Goal: Information Seeking & Learning: Check status

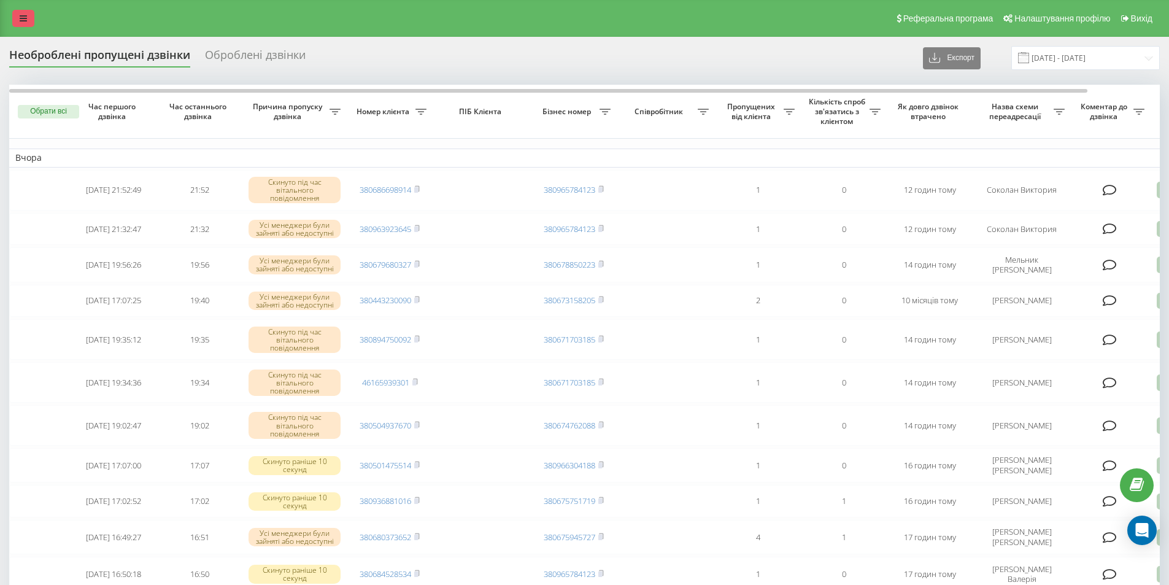
click at [28, 20] on link at bounding box center [23, 18] width 22 height 17
click at [27, 14] on link at bounding box center [23, 18] width 22 height 17
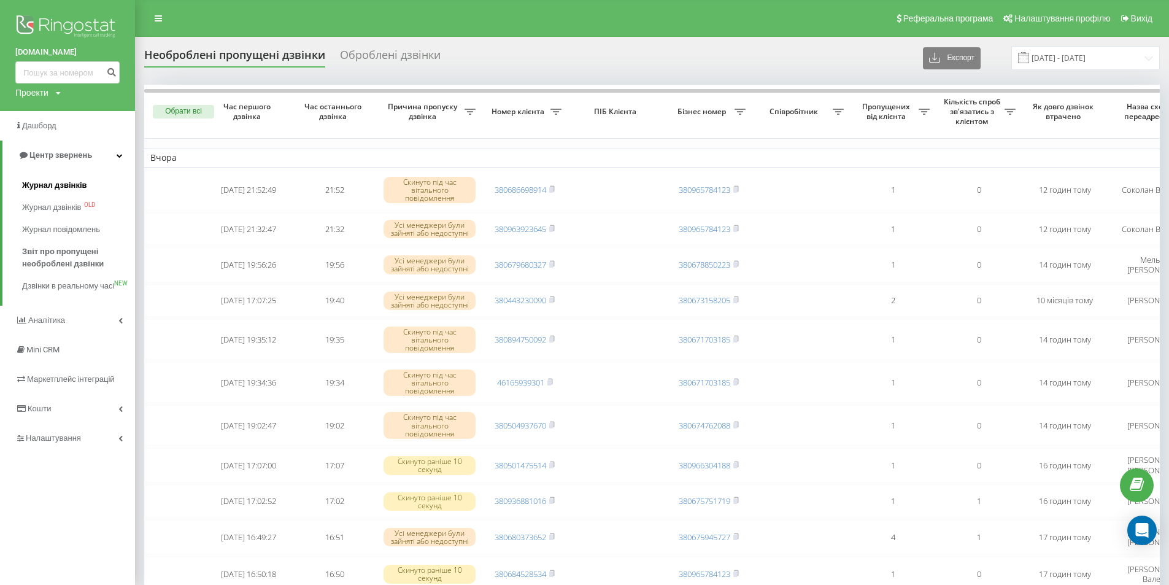
click at [51, 183] on span "Журнал дзвінків" at bounding box center [54, 185] width 65 height 12
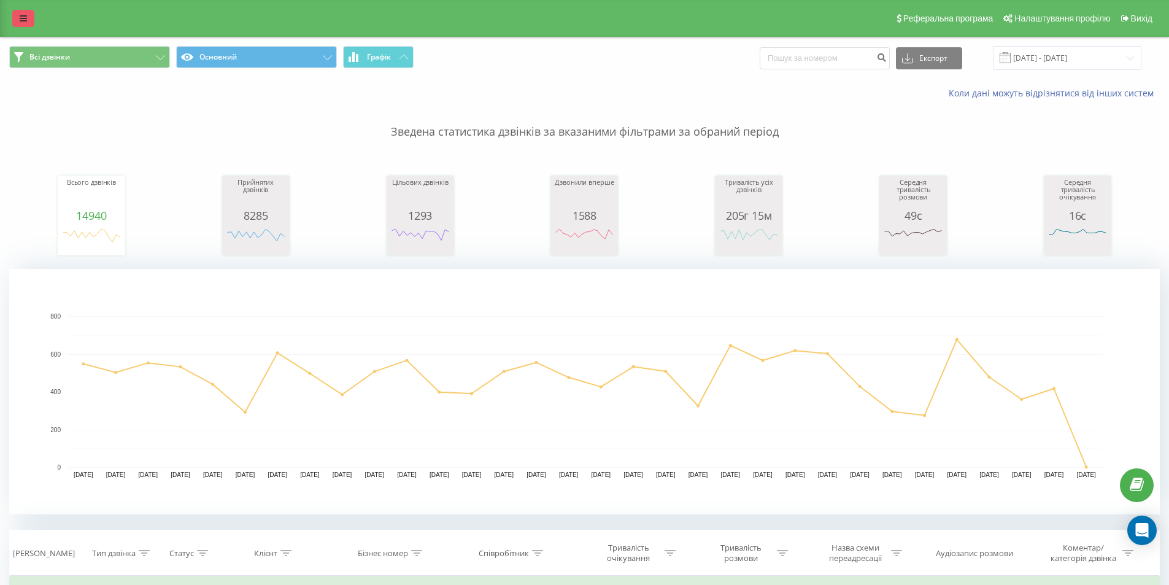
click at [31, 19] on link at bounding box center [23, 18] width 22 height 17
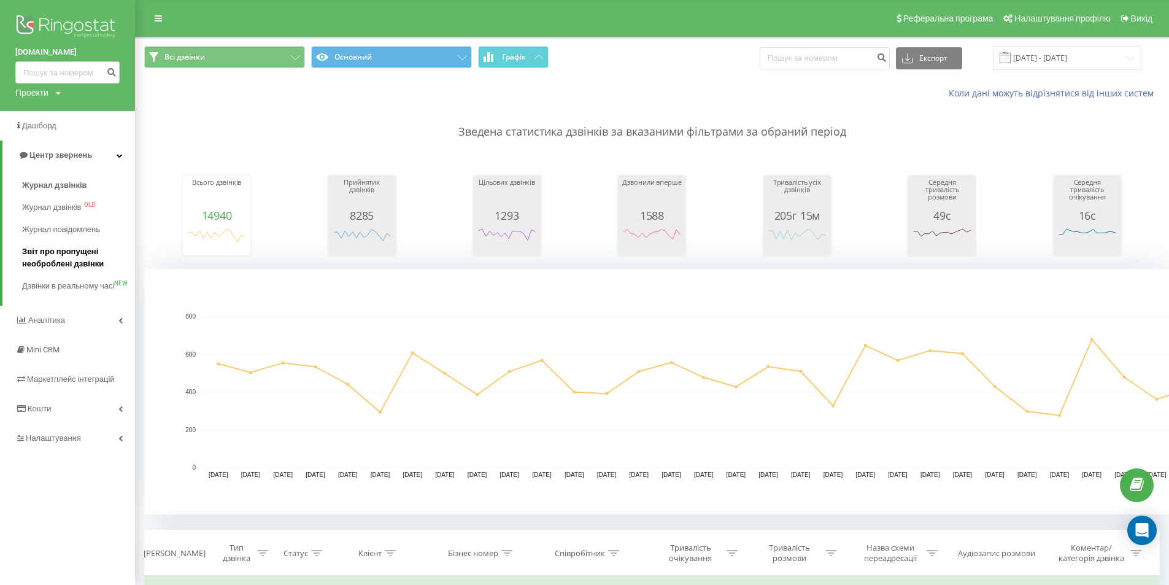
click at [39, 263] on span "Звіт про пропущені необроблені дзвінки" at bounding box center [75, 258] width 107 height 25
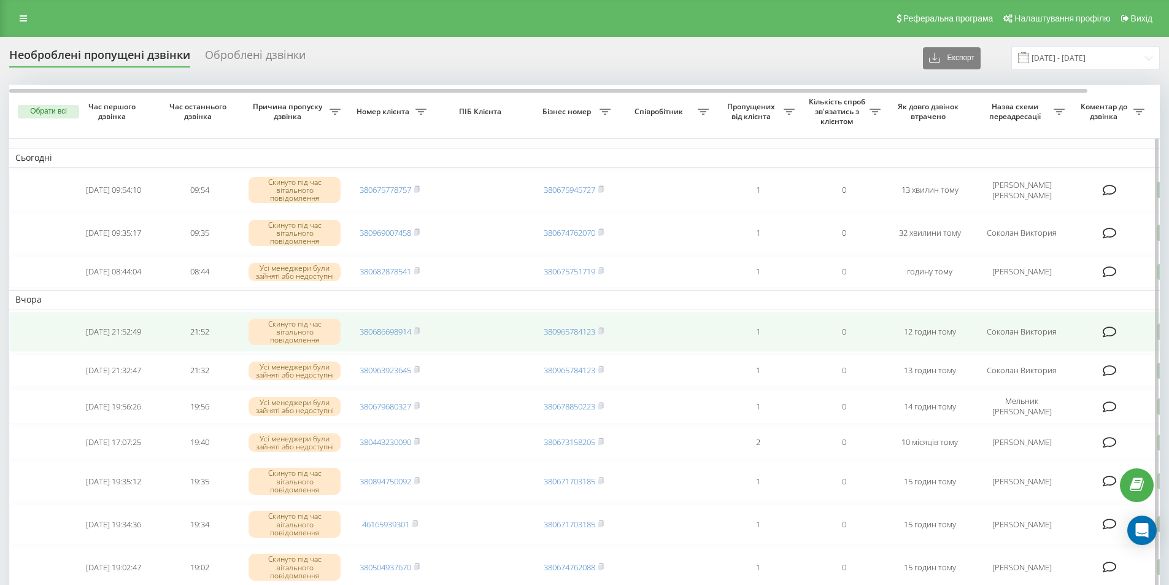
click at [424, 342] on td "380686698914" at bounding box center [390, 332] width 86 height 41
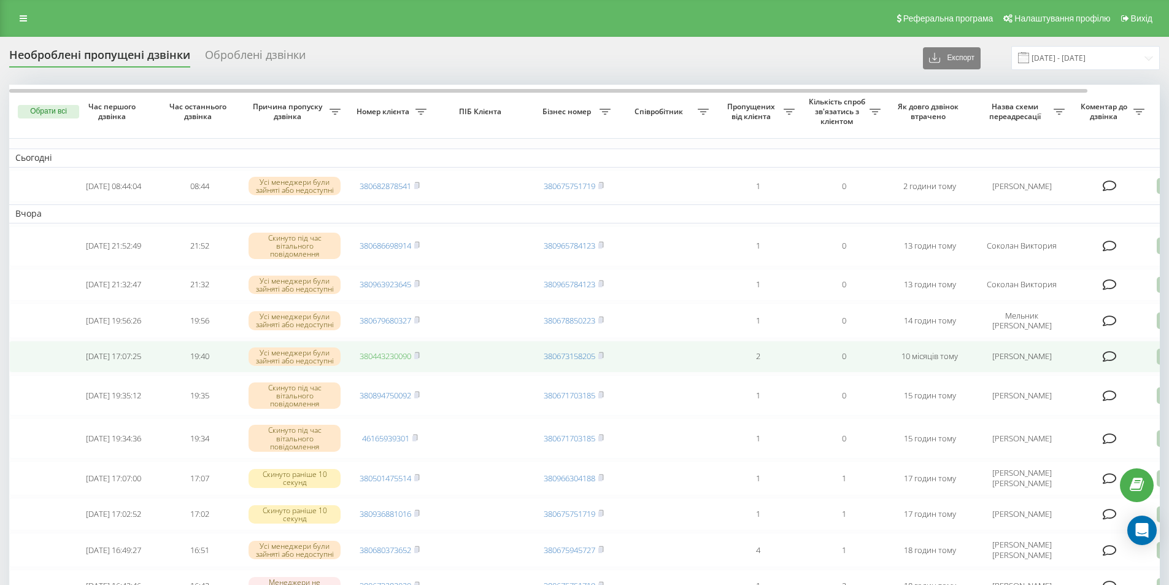
click at [410, 361] on link "380443230090" at bounding box center [386, 355] width 52 height 11
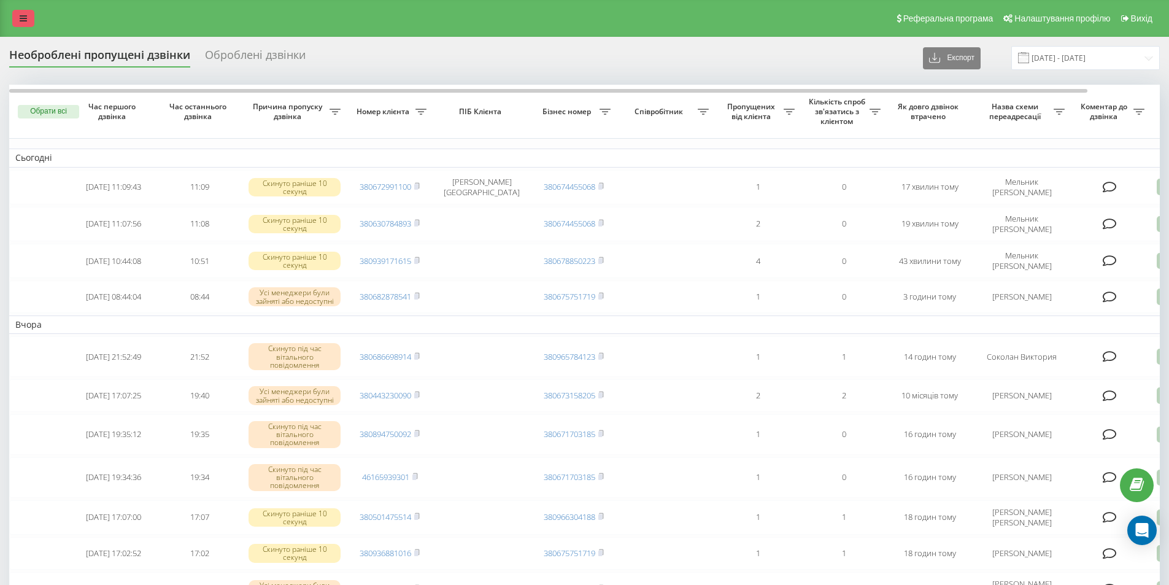
click at [19, 18] on link at bounding box center [23, 18] width 22 height 17
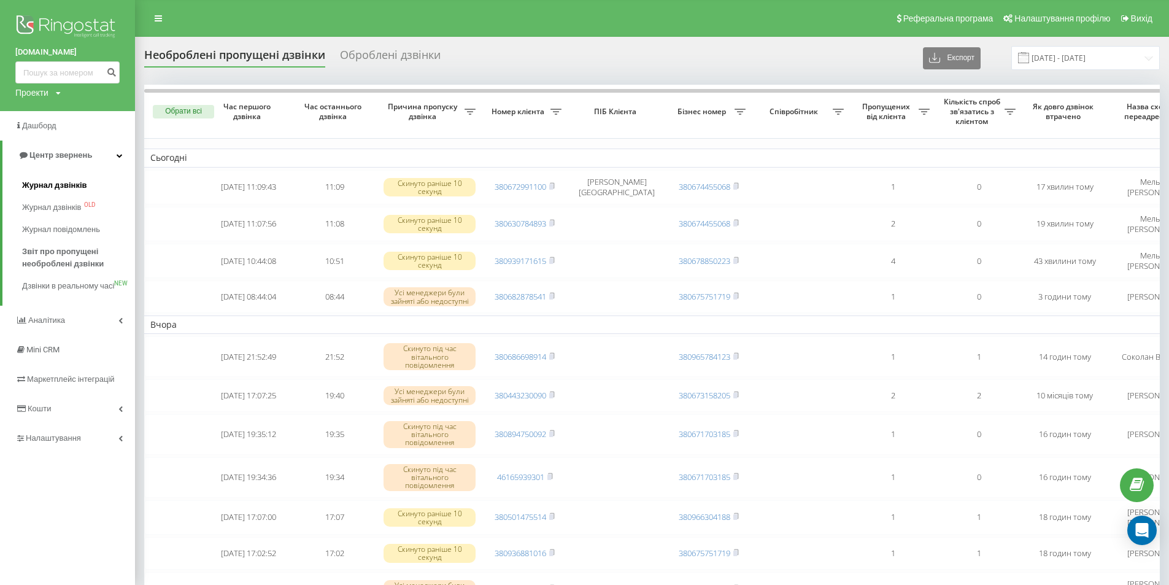
click at [29, 187] on span "Журнал дзвінків" at bounding box center [54, 185] width 65 height 12
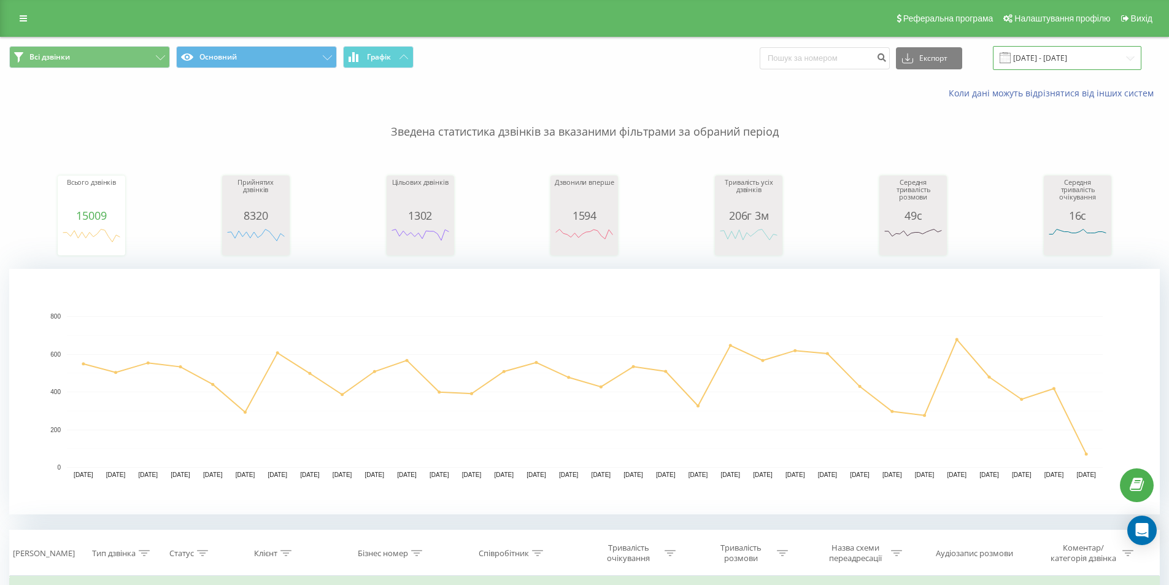
click at [1051, 53] on input "[DATE] - [DATE]" at bounding box center [1067, 58] width 149 height 24
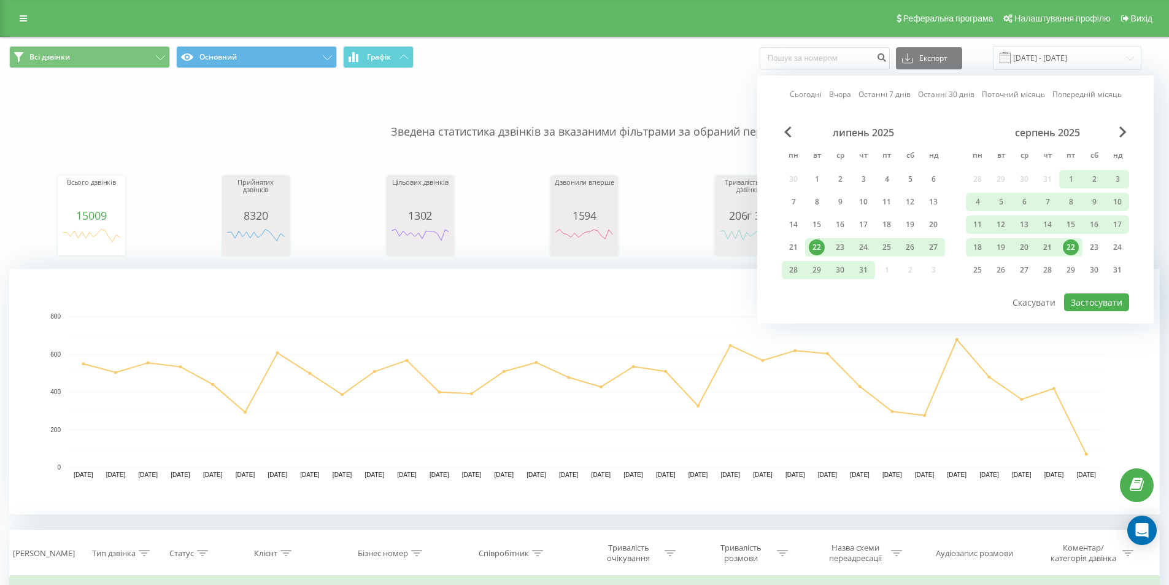
click at [1068, 245] on div "22" at bounding box center [1071, 247] width 16 height 16
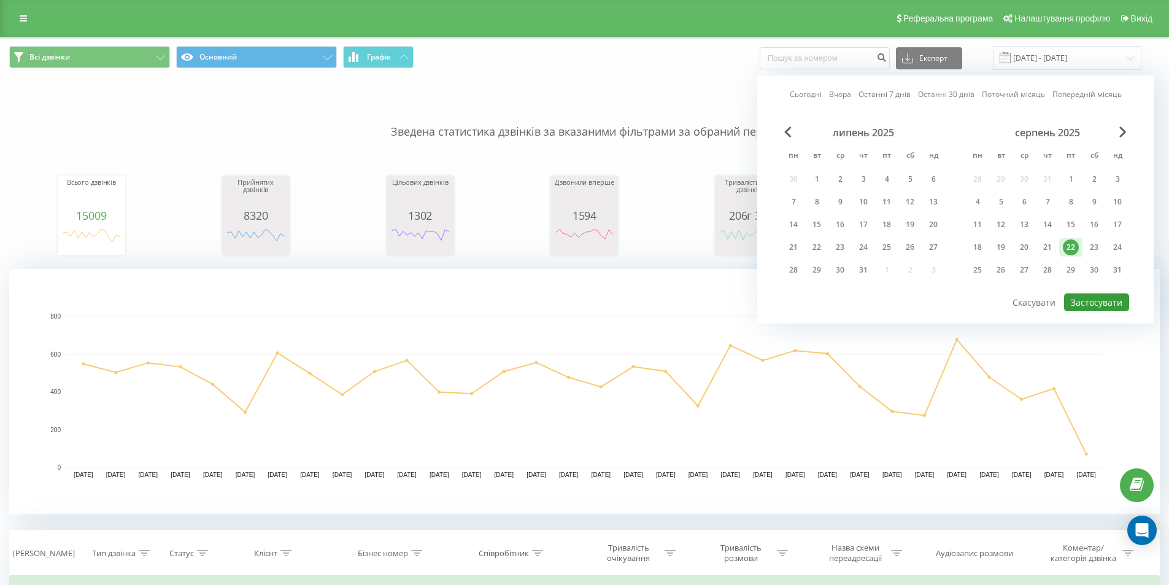
click at [1087, 295] on button "Застосувати" at bounding box center [1096, 302] width 65 height 18
type input "22.08.2025 - 22.08.2025"
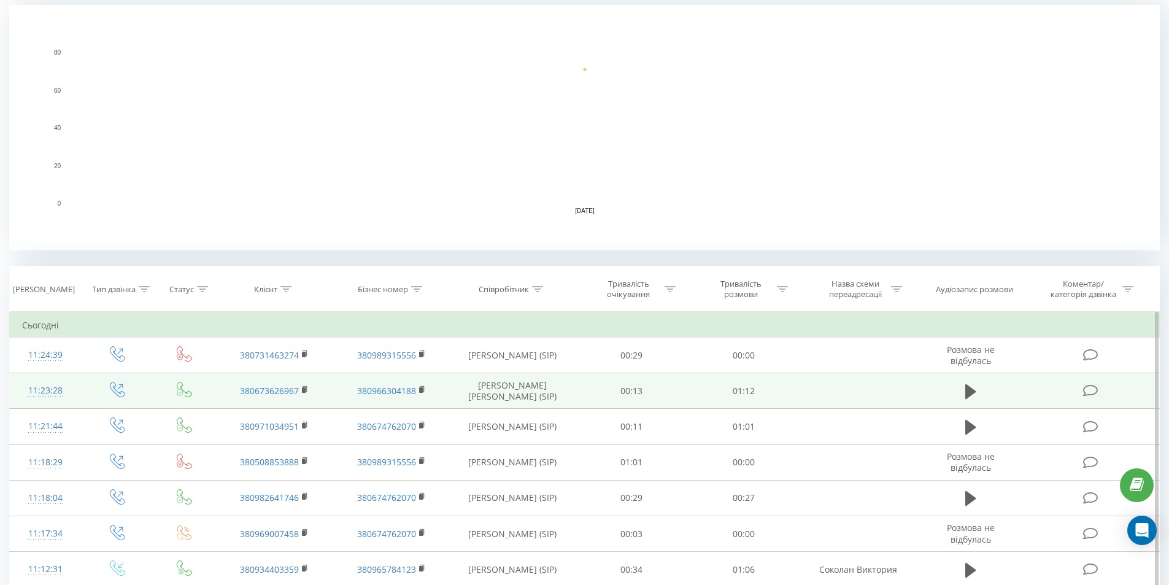
scroll to position [307, 0]
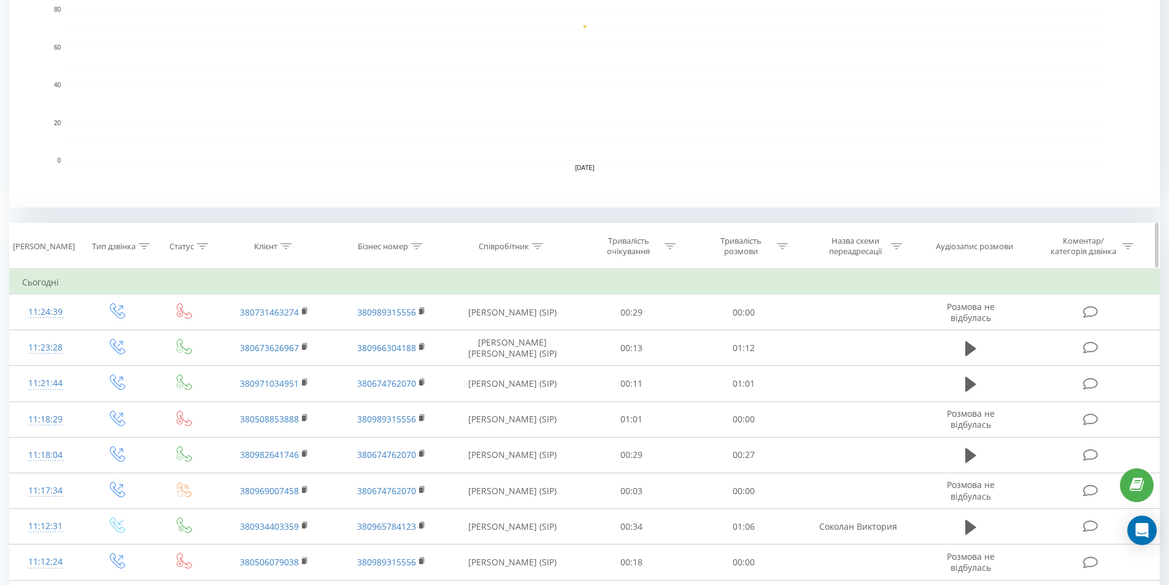
click at [537, 244] on icon at bounding box center [537, 246] width 11 height 6
click at [481, 333] on input "text" at bounding box center [512, 333] width 108 height 21
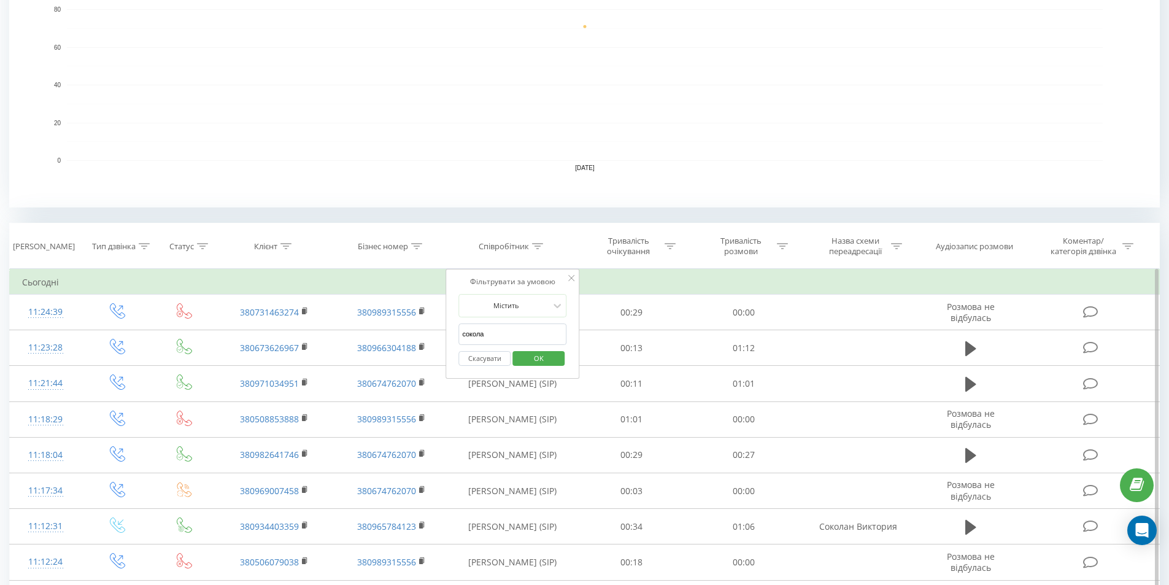
type input "соколан"
click at [539, 354] on span "OK" at bounding box center [539, 358] width 34 height 19
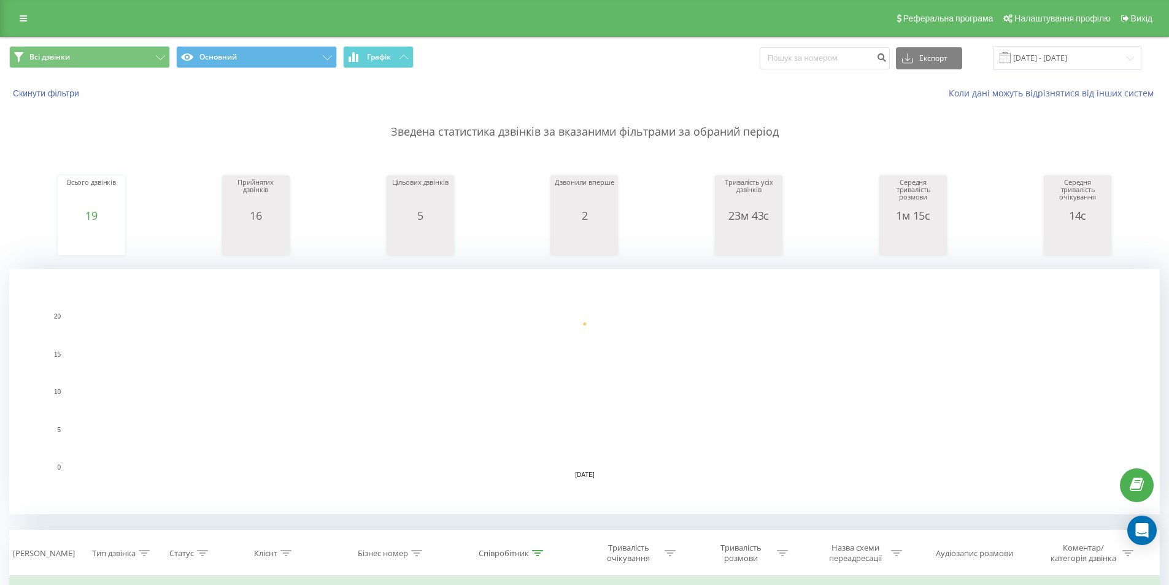
scroll to position [307, 0]
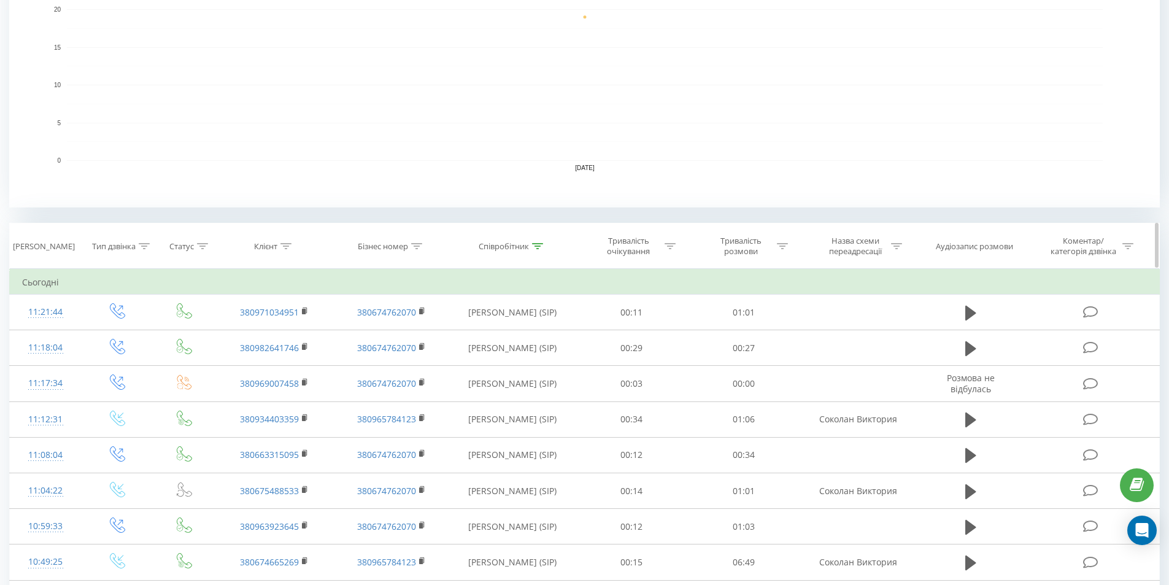
click at [540, 245] on icon at bounding box center [537, 246] width 11 height 6
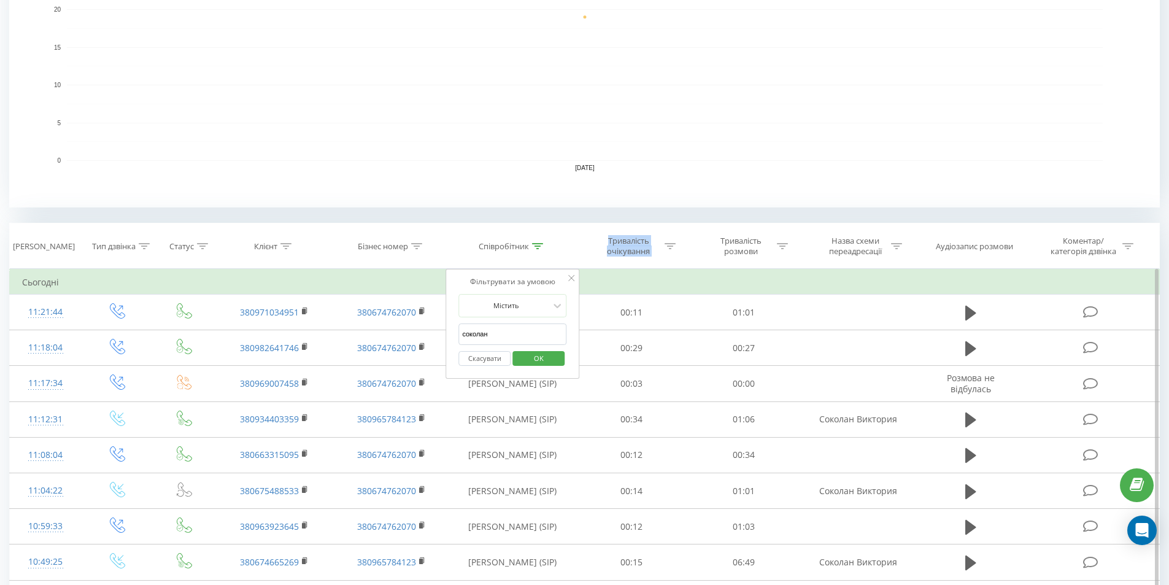
click at [503, 332] on input "соколан" at bounding box center [512, 333] width 108 height 21
click at [535, 360] on span "OK" at bounding box center [539, 358] width 34 height 19
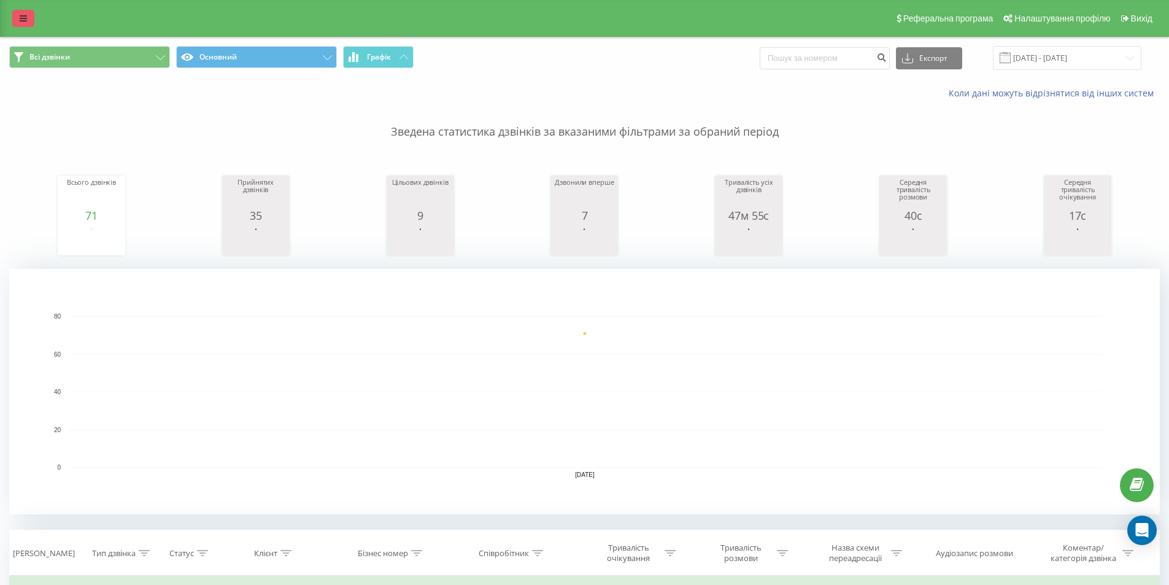
click at [25, 19] on icon at bounding box center [23, 18] width 7 height 9
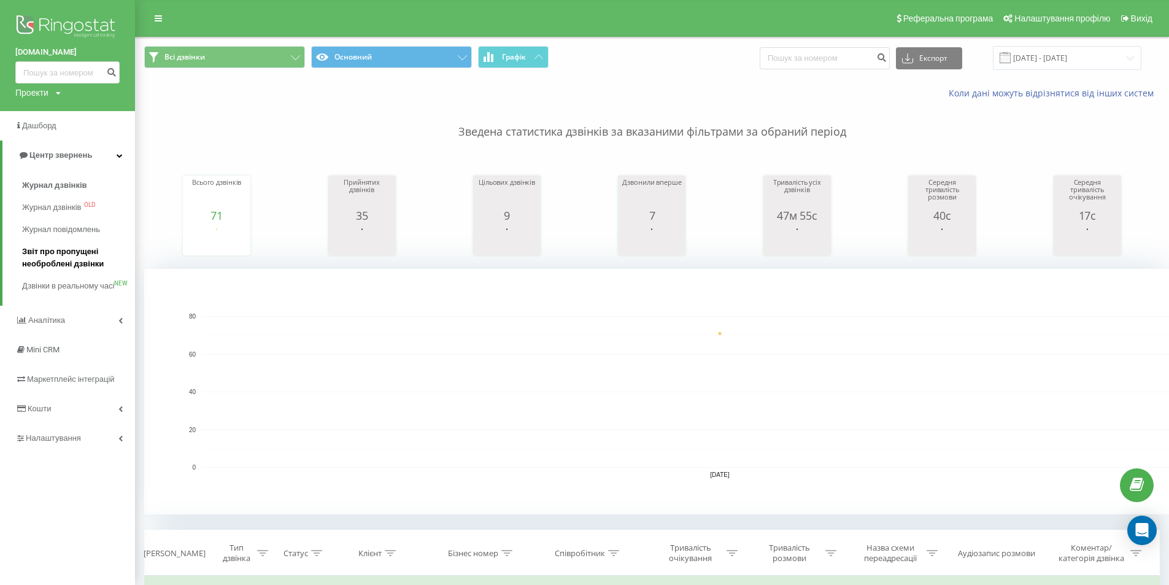
click at [40, 255] on span "Звіт про пропущені необроблені дзвінки" at bounding box center [75, 258] width 107 height 25
